Goal: Navigation & Orientation: Find specific page/section

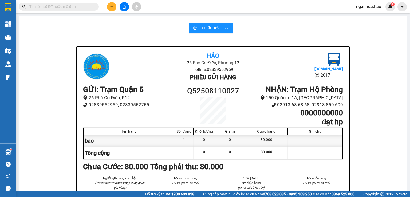
click at [41, 32] on div "In mẫu A5" at bounding box center [212, 28] width 375 height 11
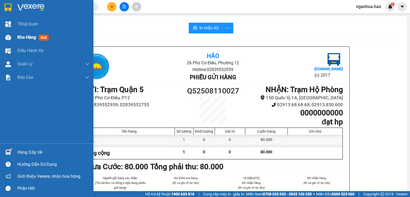
click at [27, 38] on span "Kho hàng" at bounding box center [26, 37] width 19 height 5
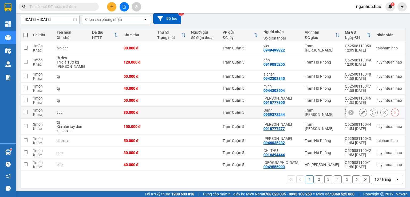
scroll to position [48, 0]
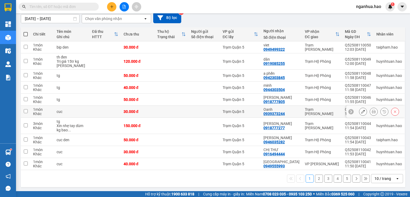
click at [371, 113] on icon at bounding box center [373, 112] width 4 height 4
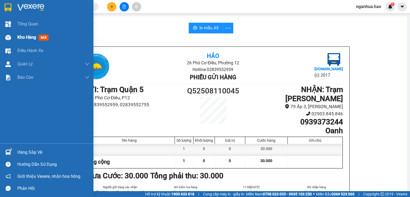
click at [26, 39] on span "Kho hàng" at bounding box center [26, 37] width 19 height 5
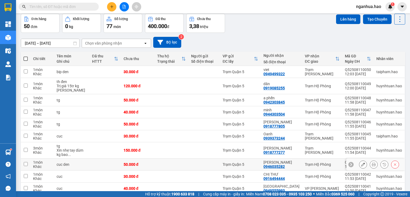
scroll to position [48, 0]
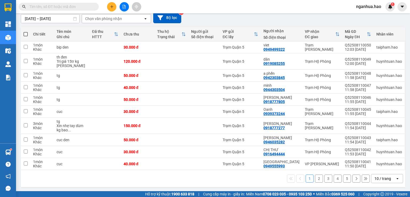
click at [355, 178] on button at bounding box center [356, 178] width 8 height 8
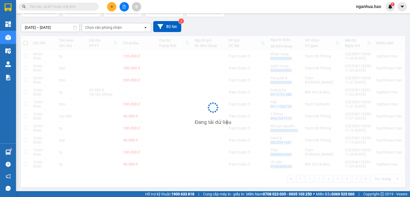
scroll to position [39, 0]
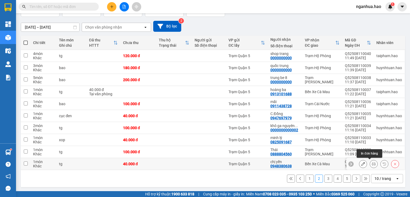
click at [371, 163] on icon at bounding box center [373, 164] width 4 height 4
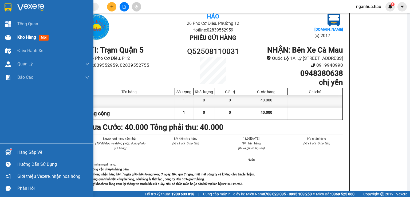
click at [20, 39] on span "Kho hàng" at bounding box center [26, 37] width 19 height 5
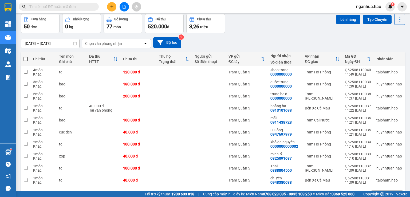
scroll to position [39, 0]
